Goal: Complete application form: Complete application form

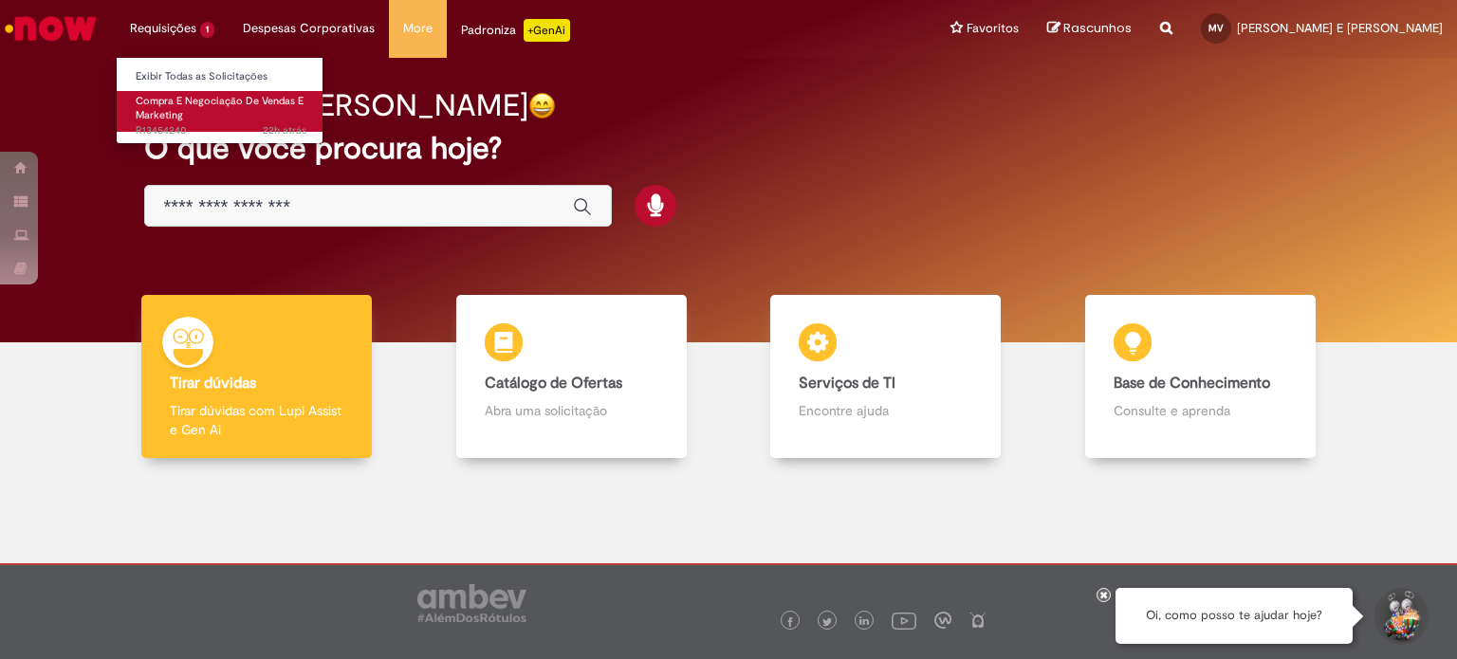
click at [180, 102] on span "Compra E Negociação De Vendas E Marketing" at bounding box center [220, 108] width 168 height 29
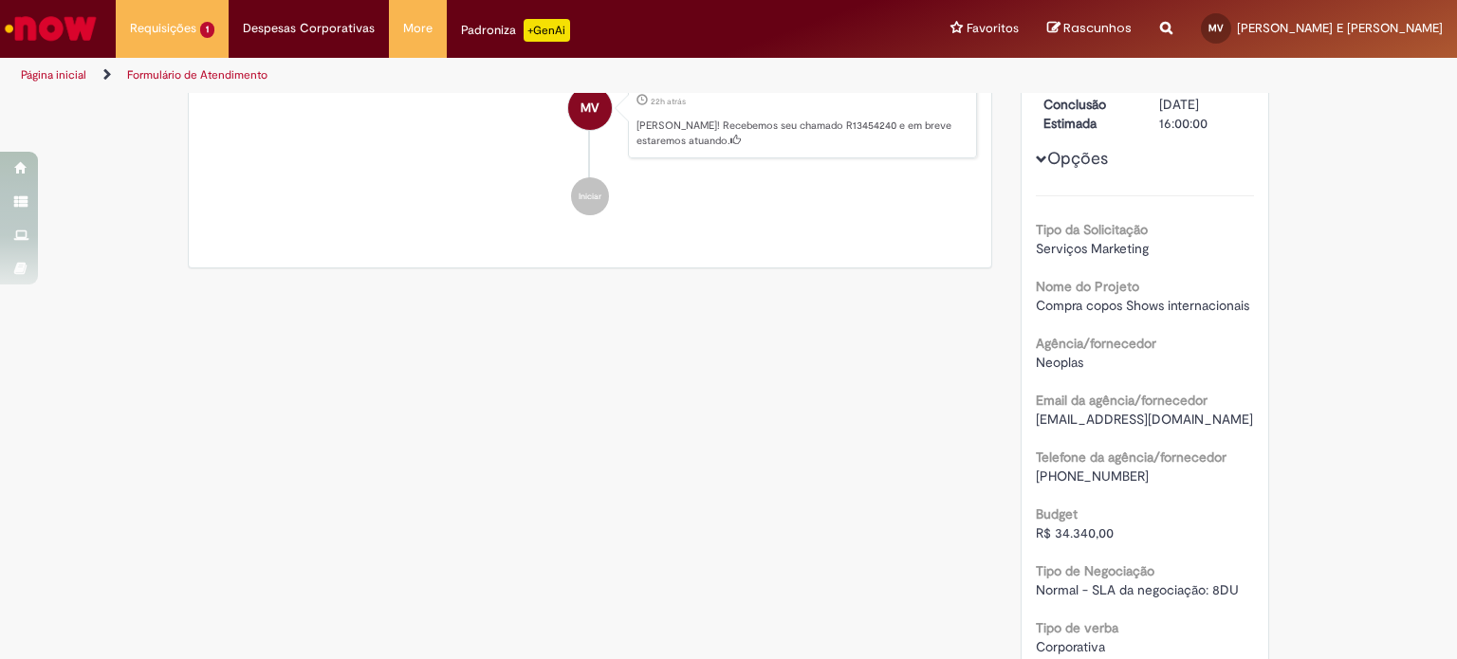
scroll to position [121, 0]
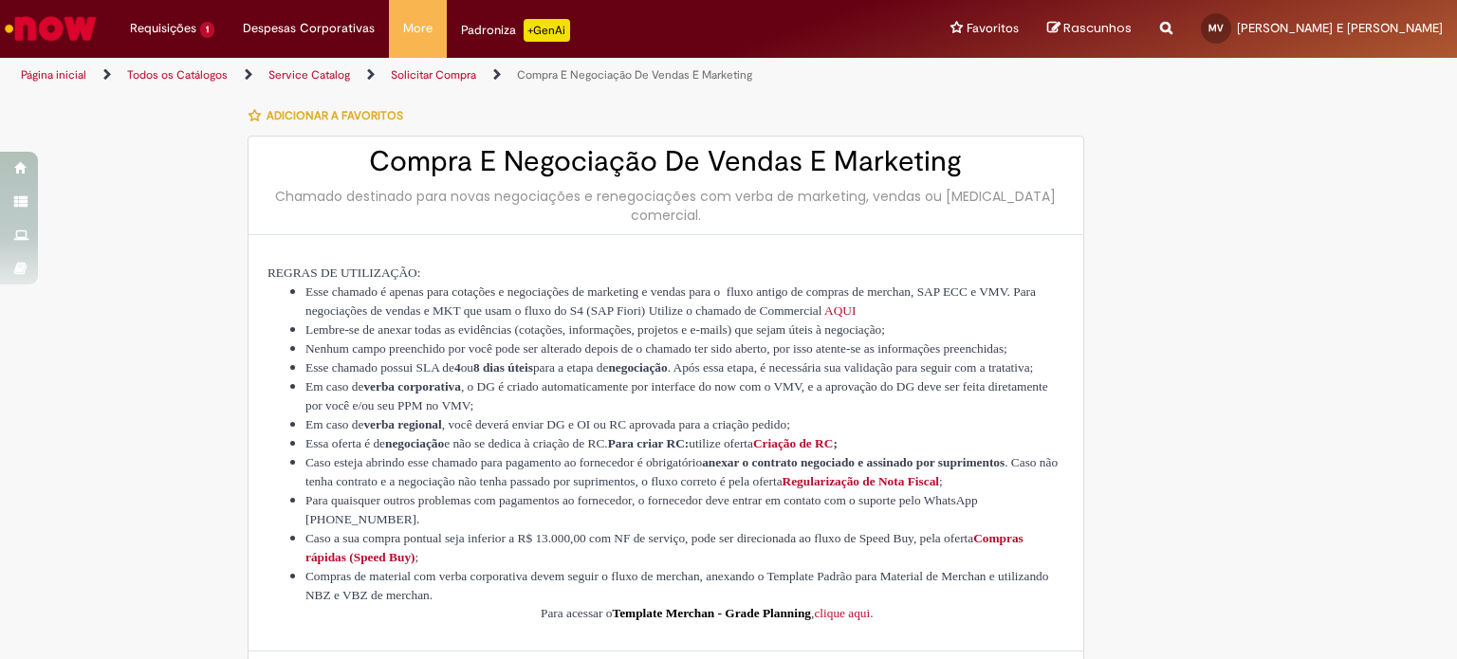
select select "**********"
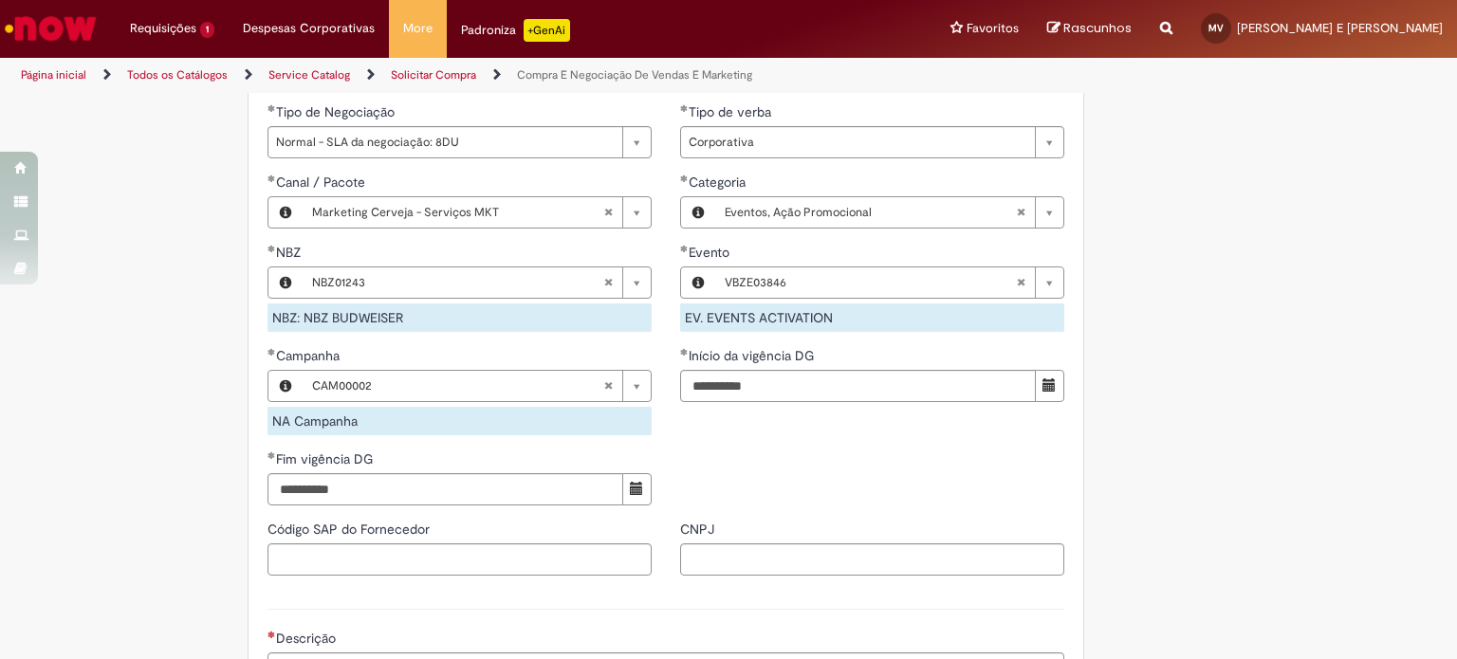
scroll to position [1116, 0]
